Goal: Transaction & Acquisition: Purchase product/service

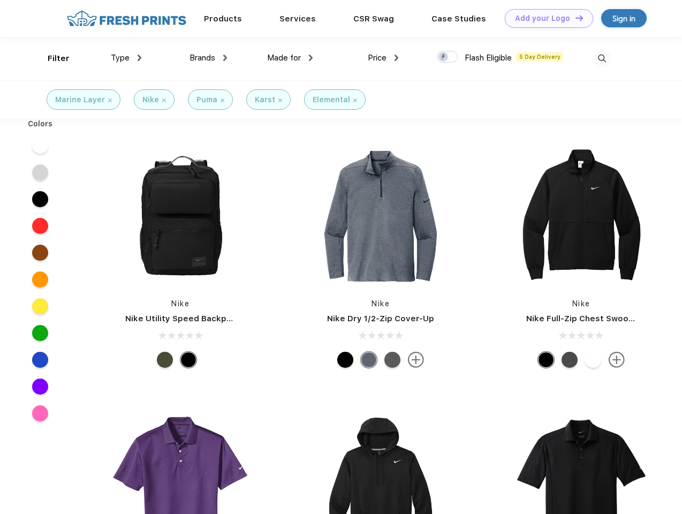
scroll to position [1, 0]
click at [545, 18] on link "Add your Logo Design Tool" at bounding box center [549, 18] width 88 height 19
click at [0, 0] on div "Design Tool" at bounding box center [0, 0] width 0 height 0
click at [574, 18] on link "Add your Logo Design Tool" at bounding box center [549, 18] width 88 height 19
click at [51, 58] on div "Filter" at bounding box center [59, 58] width 22 height 12
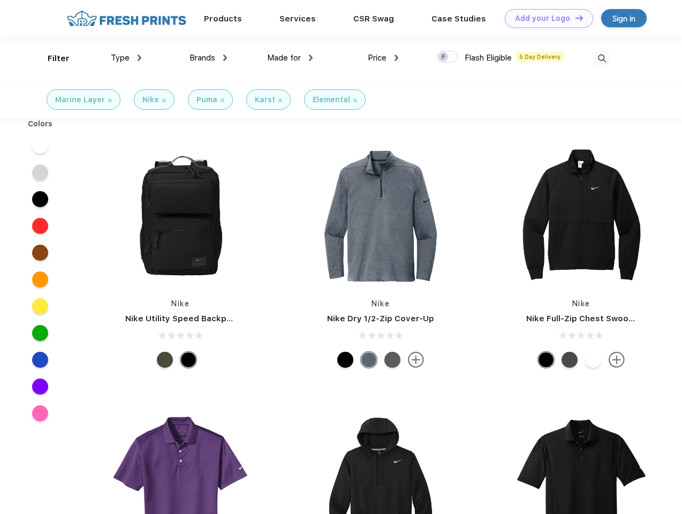
click at [126, 58] on span "Type" at bounding box center [120, 58] width 19 height 10
click at [208, 58] on span "Brands" at bounding box center [202, 58] width 26 height 10
click at [290, 58] on span "Made for" at bounding box center [284, 58] width 34 height 10
click at [383, 58] on span "Price" at bounding box center [377, 58] width 19 height 10
click at [447, 57] on div at bounding box center [447, 57] width 21 height 12
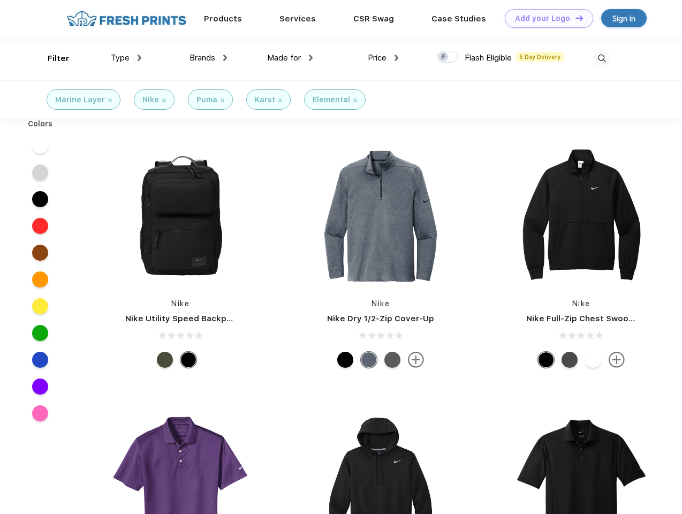
click at [444, 57] on input "checkbox" at bounding box center [440, 53] width 7 height 7
click at [601, 58] on img at bounding box center [602, 59] width 18 height 18
